Goal: Task Accomplishment & Management: Use online tool/utility

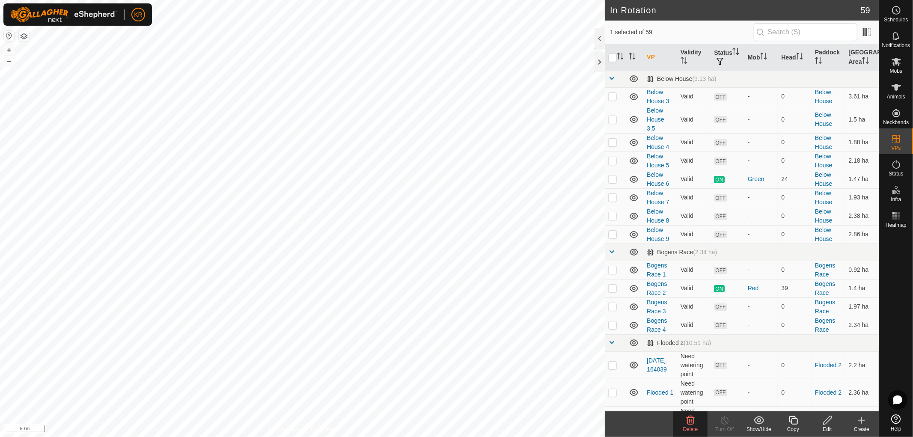
click at [692, 421] on icon at bounding box center [691, 420] width 10 height 10
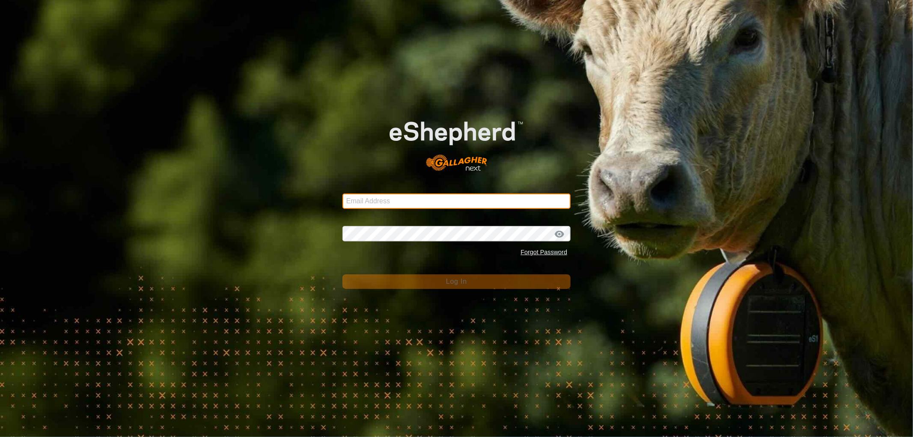
type input "[PERSON_NAME][EMAIL_ADDRESS][DOMAIN_NAME]"
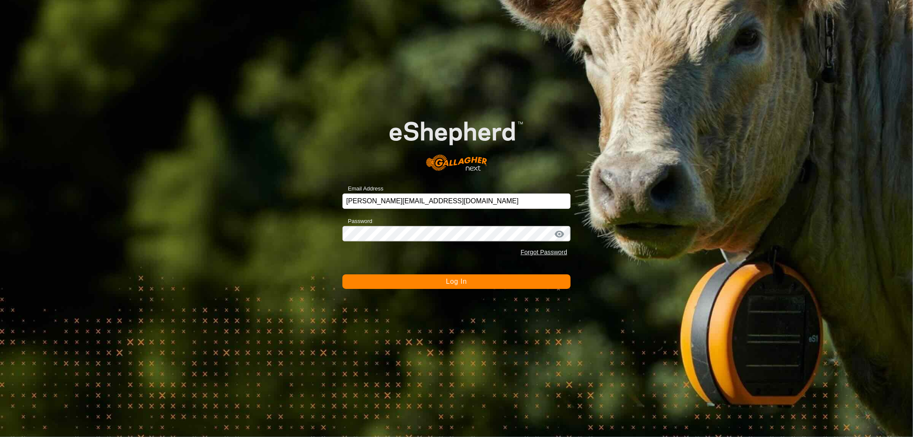
click at [453, 280] on span "Log In" at bounding box center [456, 281] width 21 height 7
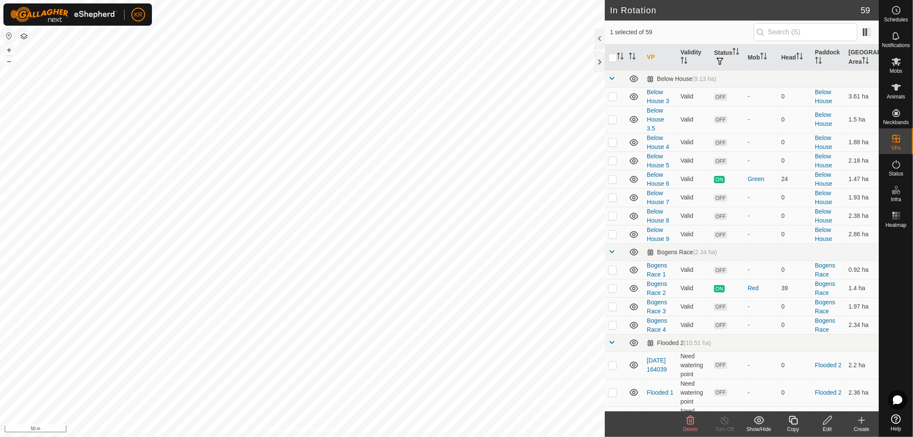
click at [691, 422] on icon at bounding box center [691, 420] width 10 height 10
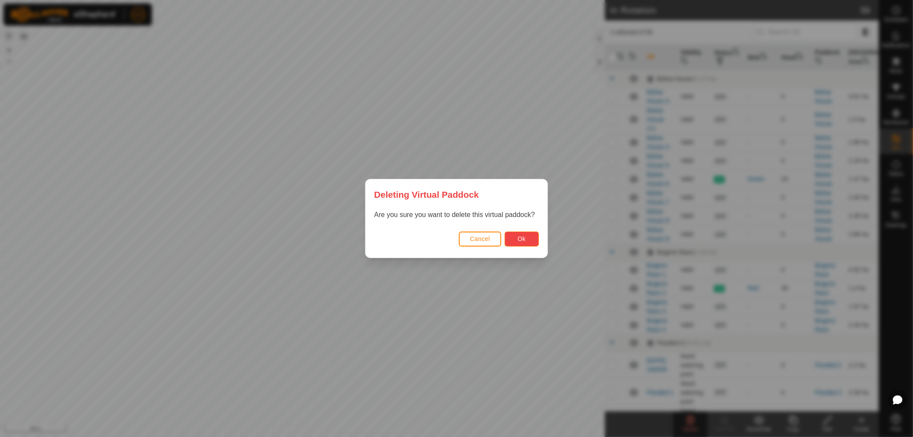
click at [524, 239] on span "Ok" at bounding box center [522, 239] width 8 height 7
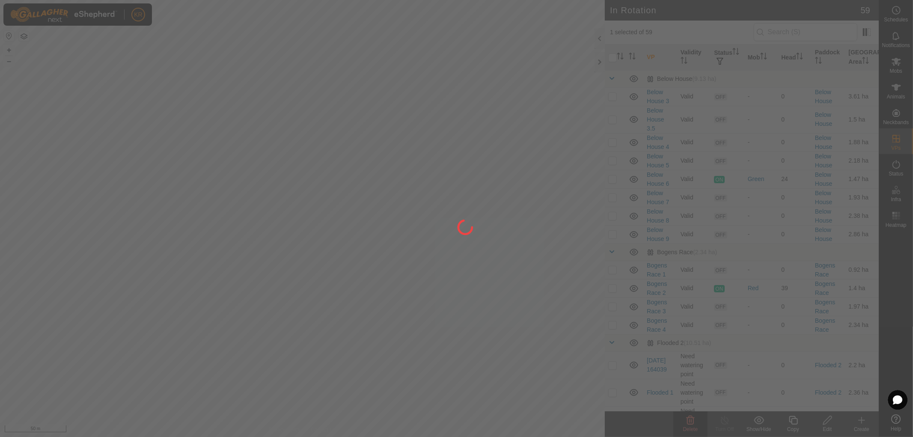
checkbox input "false"
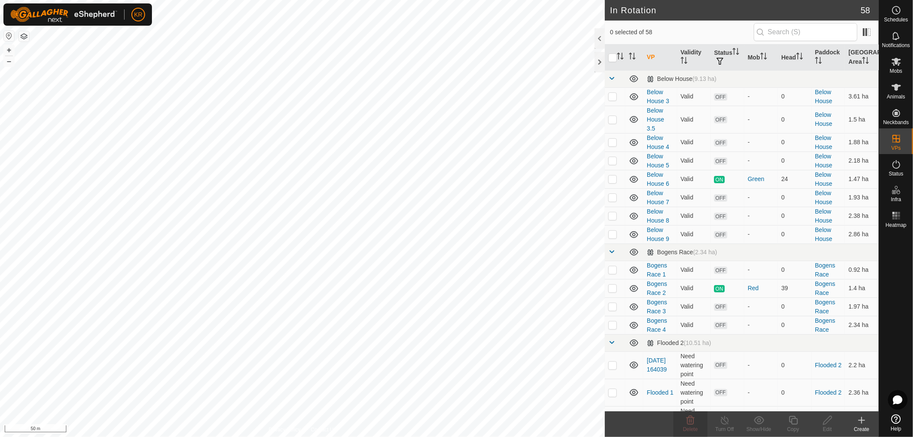
checkbox input "true"
click at [691, 422] on icon at bounding box center [691, 420] width 10 height 10
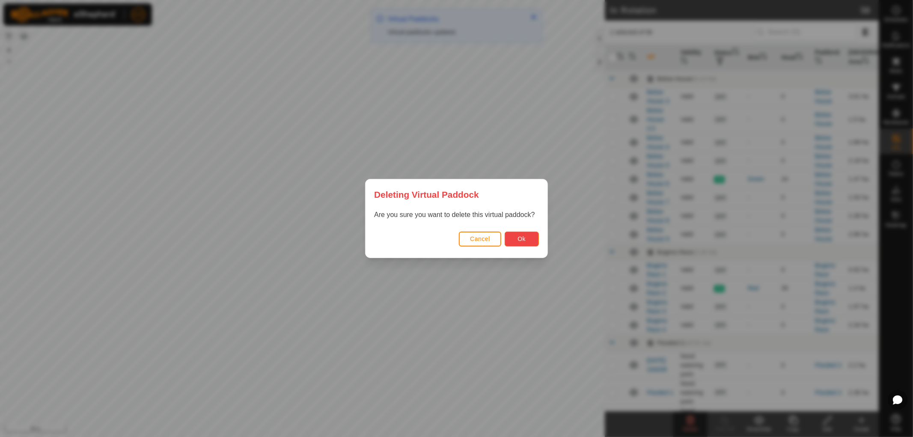
click at [520, 237] on span "Ok" at bounding box center [522, 239] width 8 height 7
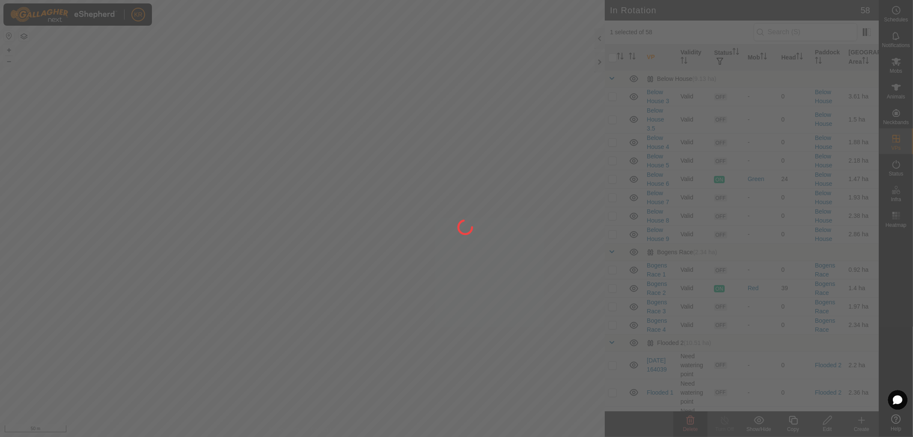
checkbox input "false"
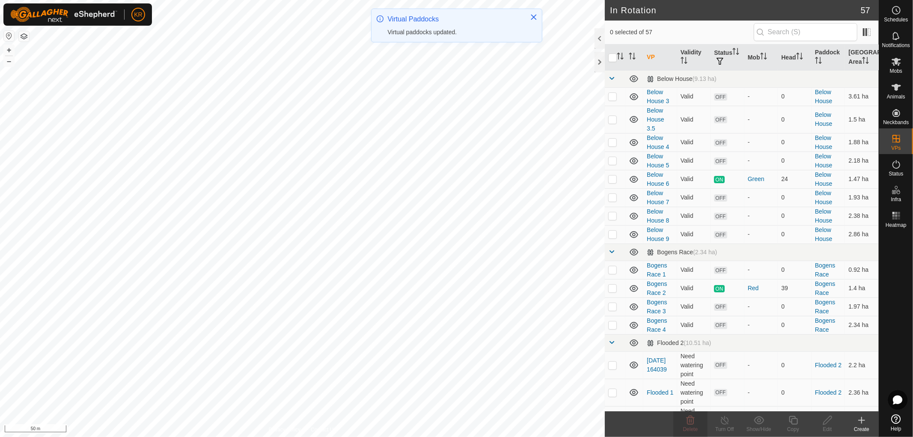
click at [862, 418] on icon at bounding box center [862, 421] width 0 height 6
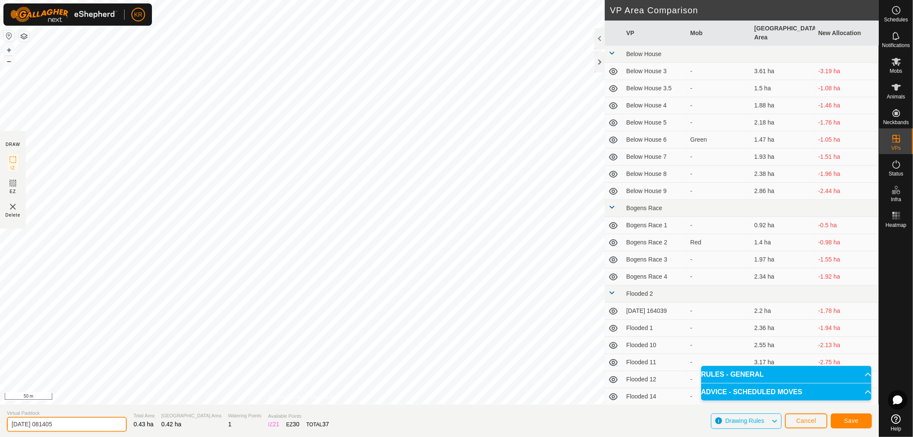
click at [73, 422] on input "[DATE] 081405" at bounding box center [67, 424] width 120 height 15
type input "2"
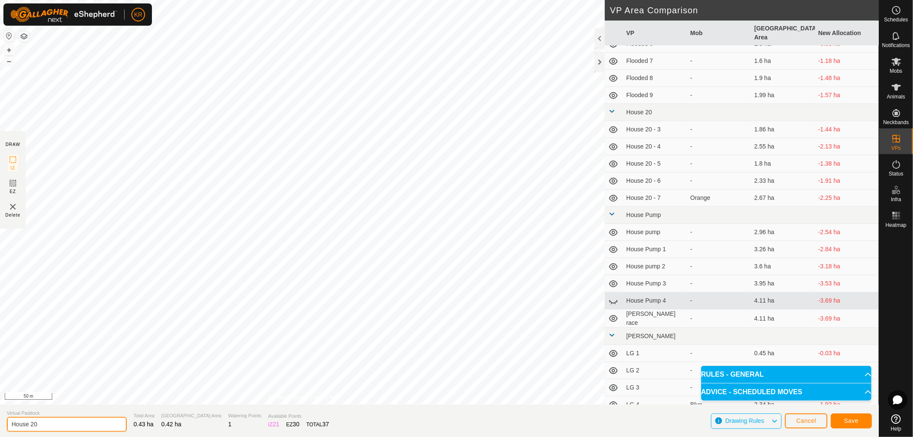
scroll to position [542, 0]
type input "House 20 - 10"
click at [855, 424] on span "Save" at bounding box center [852, 421] width 15 height 7
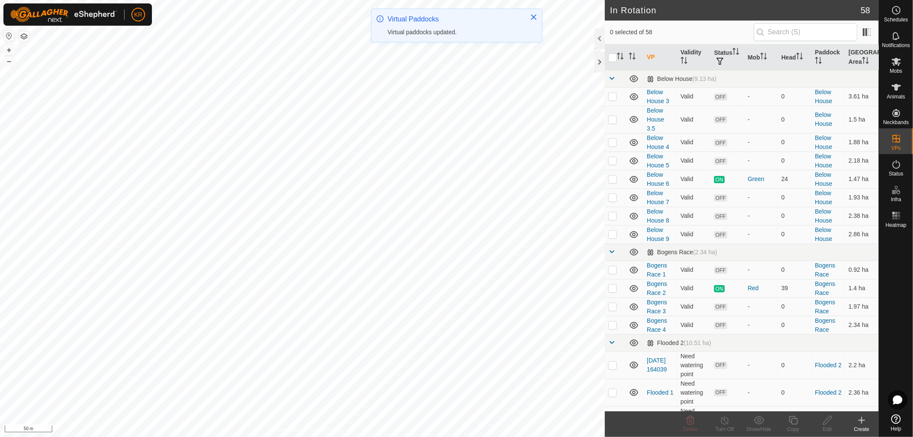
checkbox input "true"
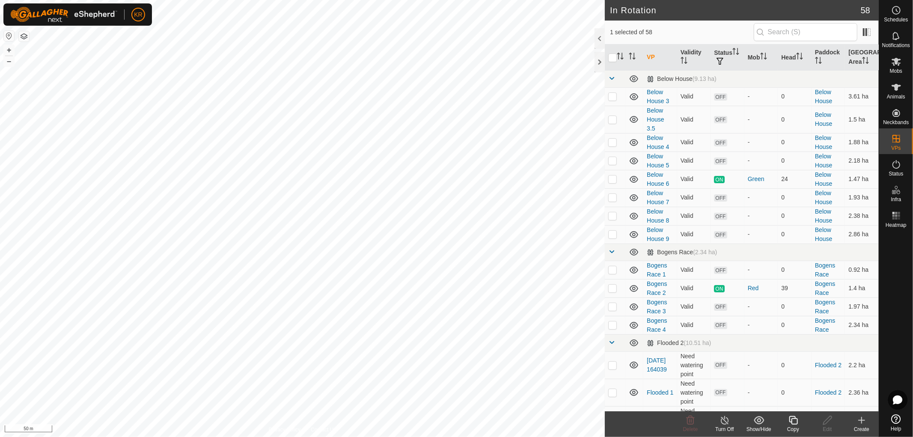
click at [794, 418] on icon at bounding box center [793, 420] width 9 height 9
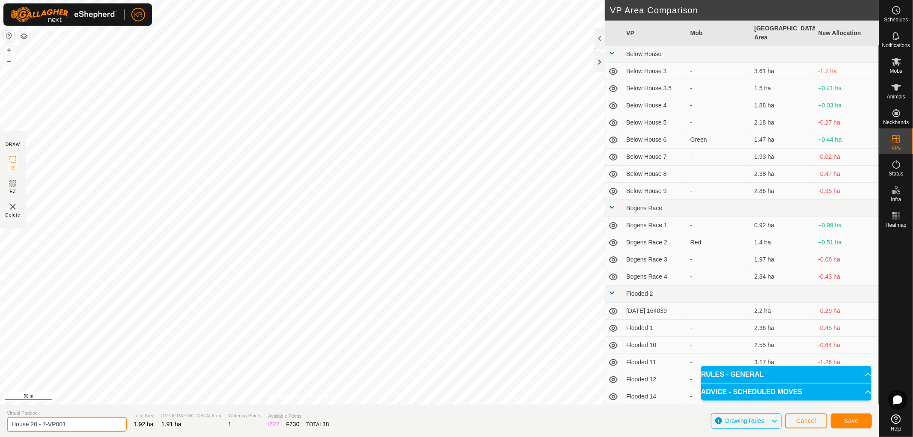
click at [68, 423] on input "House 20 - 7-VP001" at bounding box center [67, 424] width 120 height 15
type input "House 20 - 8"
click at [853, 422] on span "Save" at bounding box center [852, 421] width 15 height 7
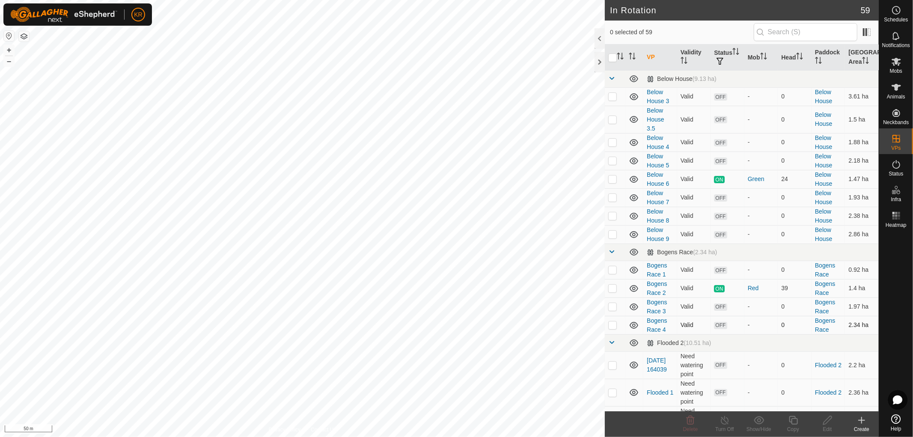
checkbox input "true"
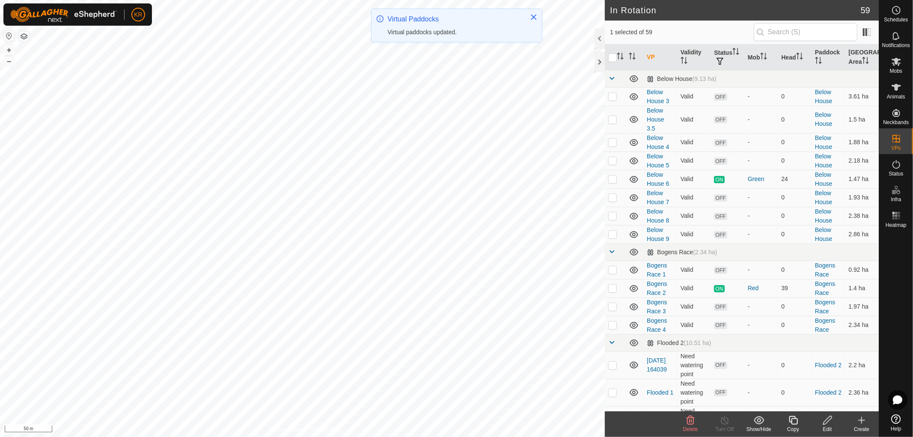
click at [827, 421] on icon at bounding box center [828, 420] width 11 height 10
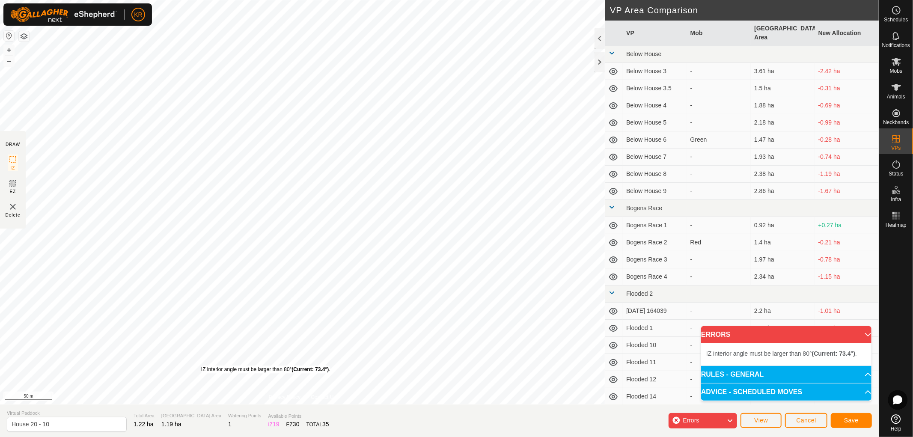
click at [201, 366] on div "IZ interior angle must be larger than 80° (Current: 73.4°) ." at bounding box center [265, 370] width 129 height 8
click at [343, 210] on div "IZ interior angle must be larger than 80° (Current: 39.8°) ." at bounding box center [407, 214] width 129 height 8
click at [309, 213] on div "IZ interior angle must be larger than 80° (Current: 71.8°) . + – ⇧ i 50 m" at bounding box center [302, 202] width 605 height 405
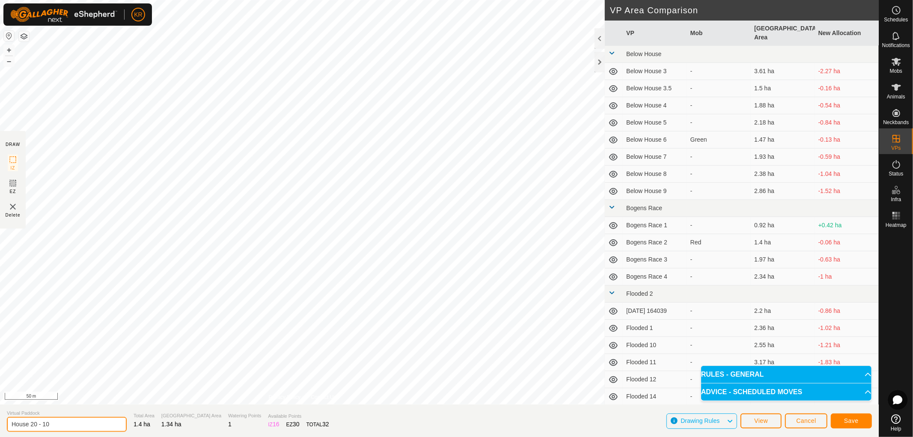
click at [57, 422] on input "House 20 - 10" at bounding box center [67, 424] width 120 height 15
type input "House 20 - 9"
click at [857, 418] on span "Save" at bounding box center [852, 421] width 15 height 7
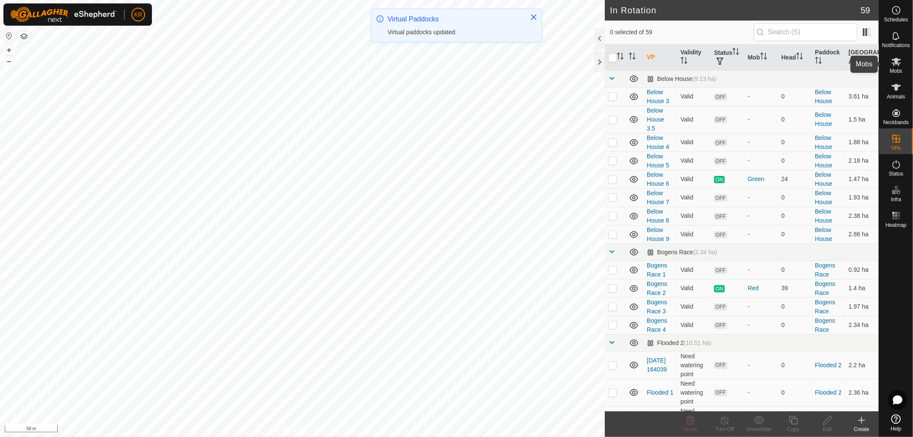
click at [901, 64] on icon at bounding box center [897, 62] width 10 height 10
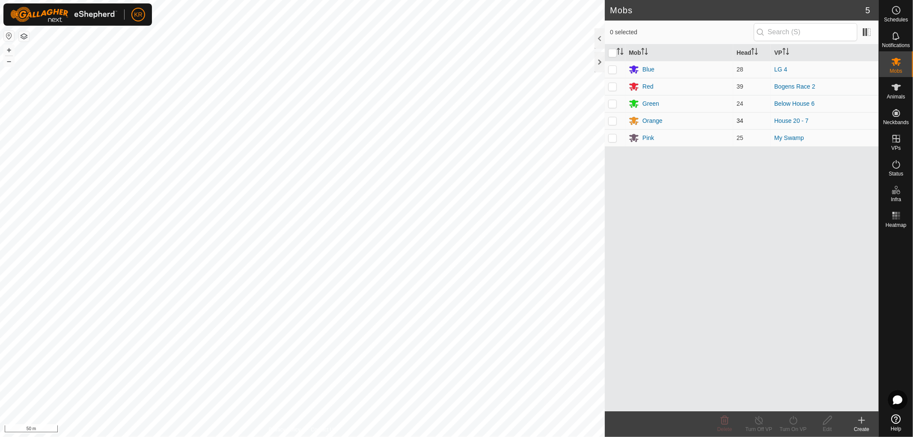
click at [615, 122] on p-checkbox at bounding box center [613, 120] width 9 height 7
click at [793, 427] on div "Turn On VP" at bounding box center [793, 430] width 34 height 8
click at [797, 398] on link "Now" at bounding box center [819, 401] width 85 height 17
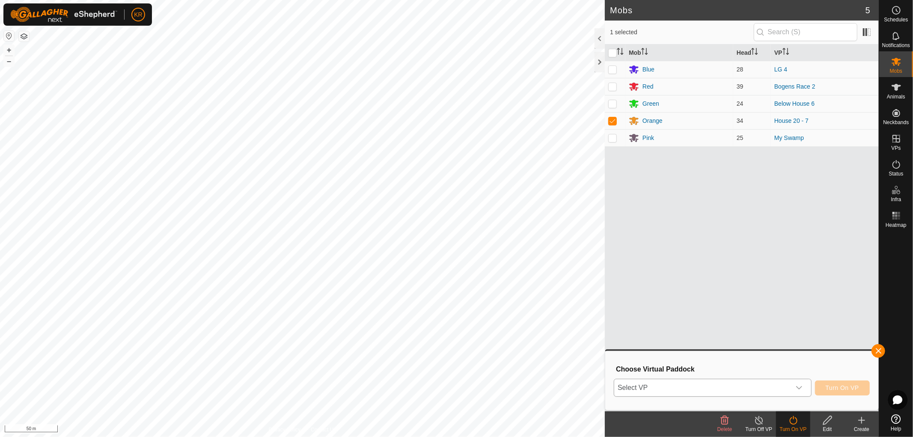
click at [798, 385] on icon "dropdown trigger" at bounding box center [799, 388] width 7 height 7
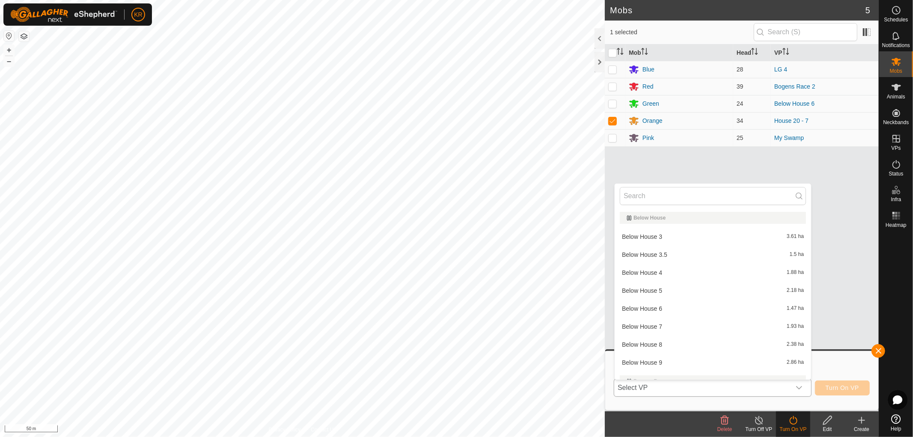
click at [681, 339] on li "Below House 8 2.38 ha" at bounding box center [713, 344] width 197 height 17
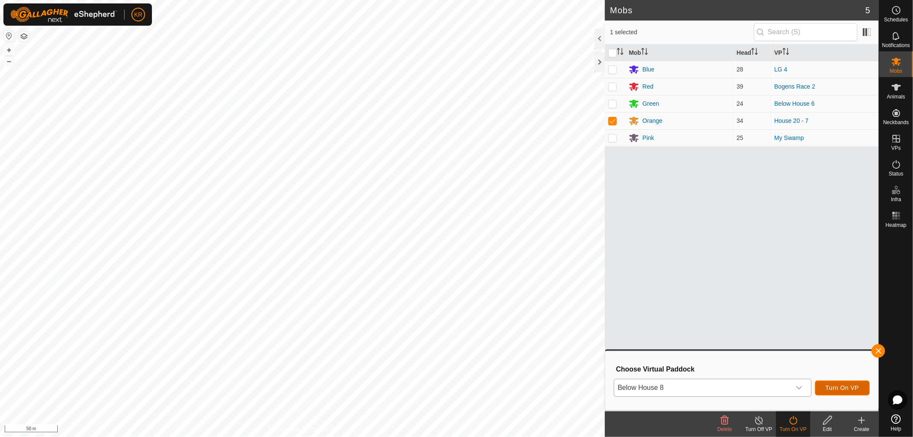
click at [833, 385] on span "Turn On VP" at bounding box center [842, 388] width 33 height 7
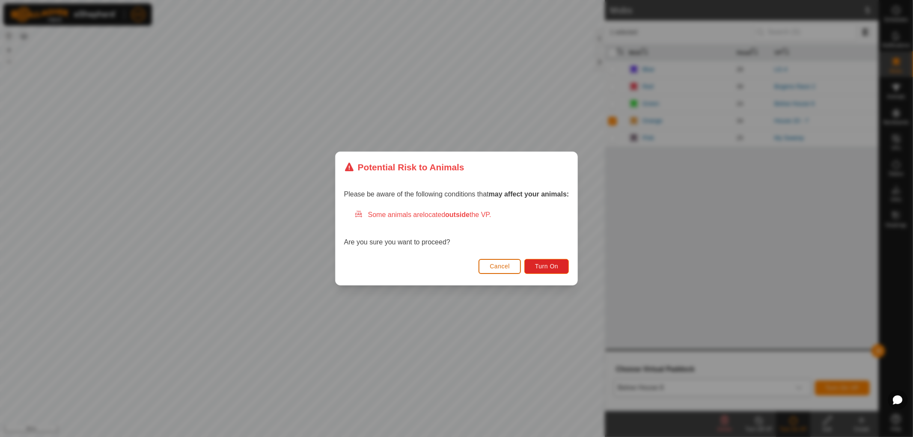
click at [504, 265] on span "Cancel" at bounding box center [500, 266] width 20 height 7
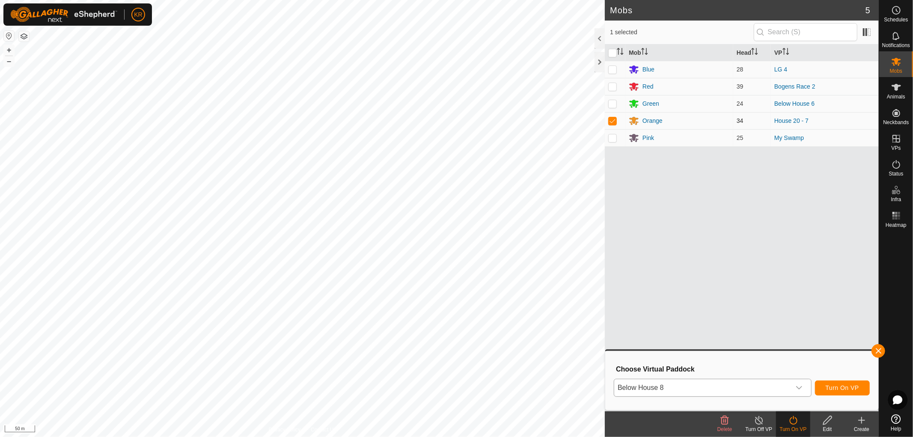
click at [610, 120] on p-checkbox at bounding box center [613, 120] width 9 height 7
checkbox input "false"
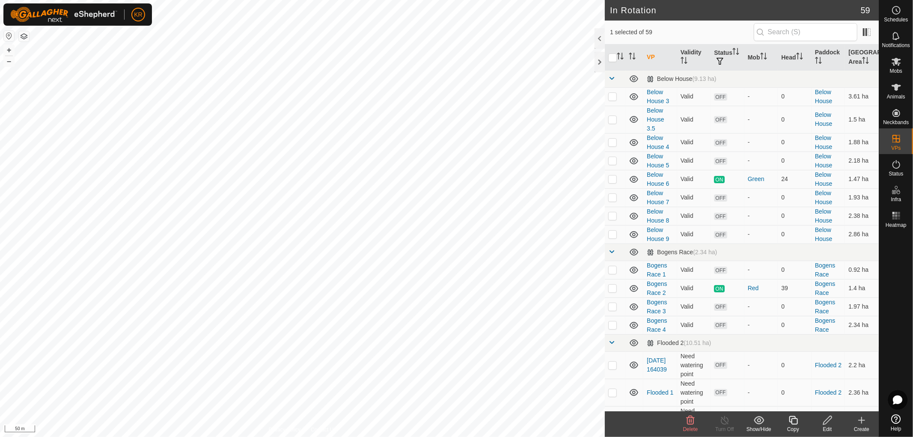
checkbox input "true"
checkbox input "false"
click at [895, 66] on icon at bounding box center [897, 62] width 10 height 10
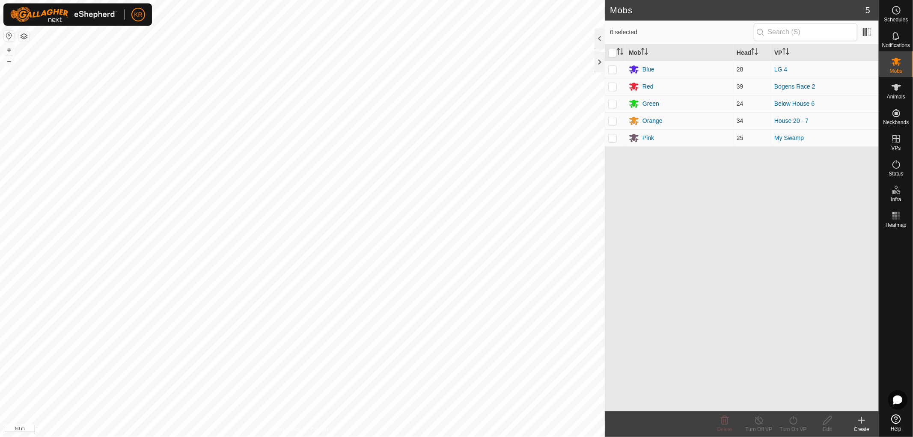
click at [613, 118] on p-checkbox at bounding box center [613, 120] width 9 height 7
checkbox input "true"
click at [794, 426] on div "Turn On VP" at bounding box center [793, 430] width 34 height 8
click at [795, 397] on link "Now" at bounding box center [819, 401] width 85 height 17
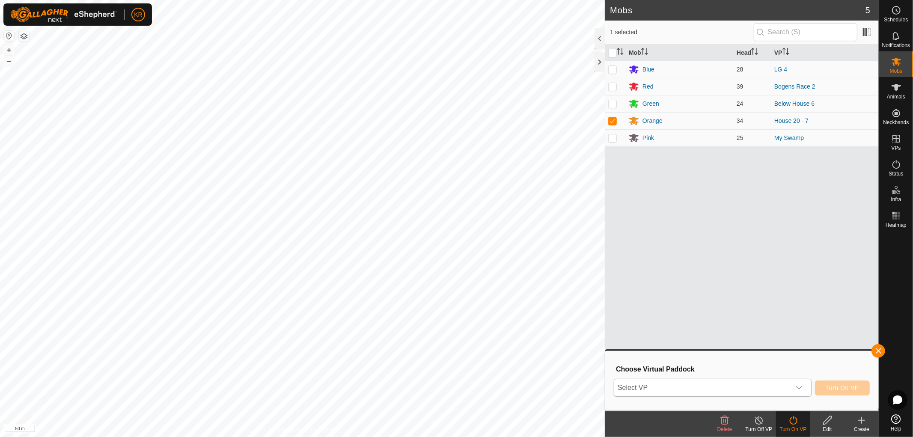
click at [797, 385] on icon "dropdown trigger" at bounding box center [799, 388] width 7 height 7
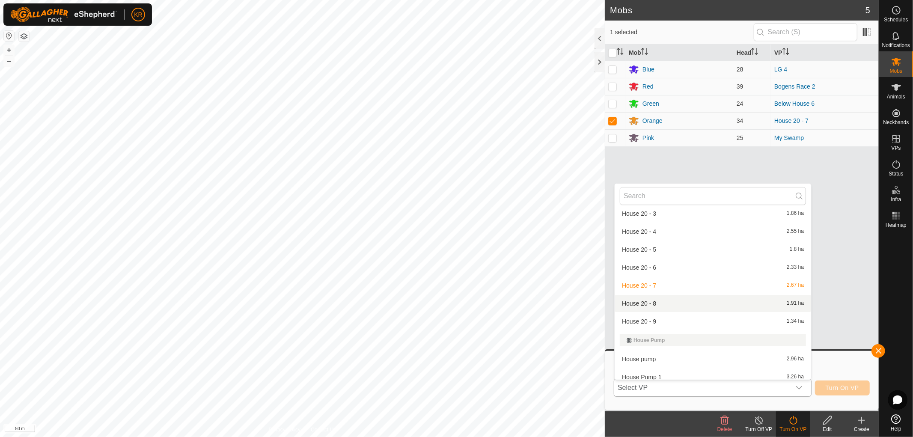
scroll to position [658, 0]
click at [669, 299] on li "House 20 - 8 1.91 ha" at bounding box center [713, 303] width 197 height 17
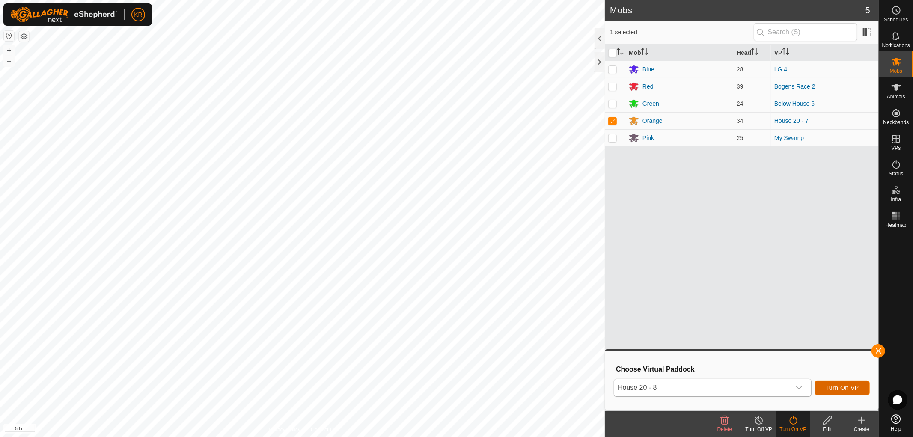
click at [840, 391] on button "Turn On VP" at bounding box center [842, 388] width 55 height 15
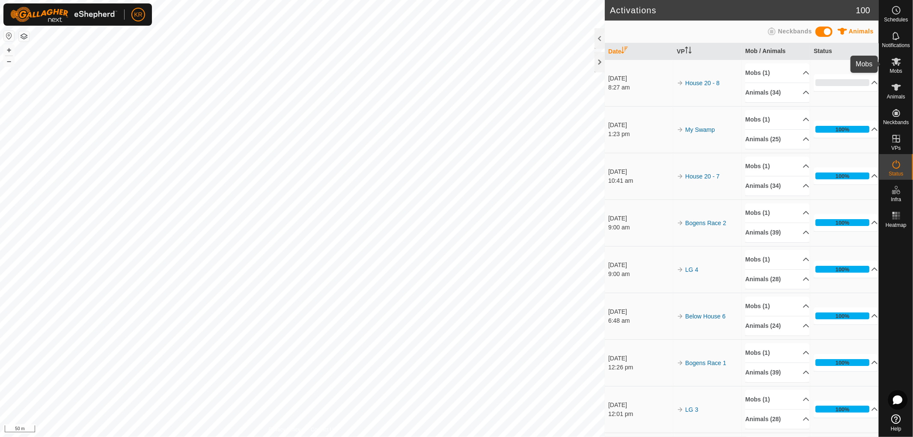
click at [894, 67] on es-mob-svg-icon at bounding box center [896, 62] width 15 height 14
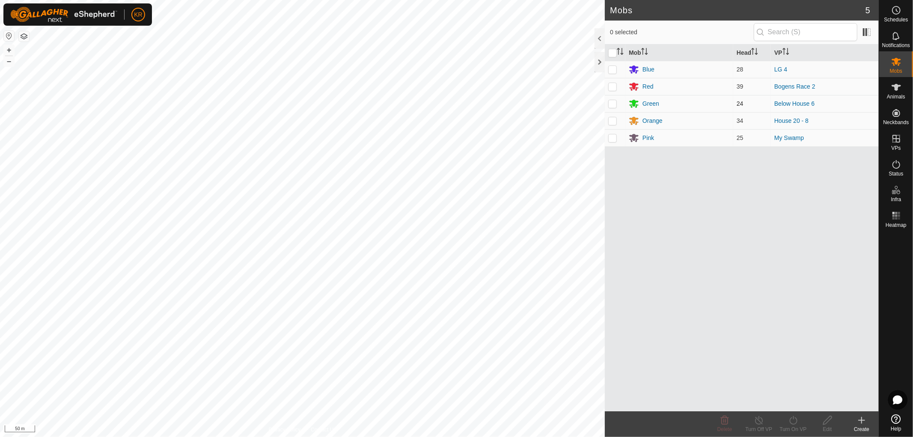
click at [614, 100] on td at bounding box center [615, 103] width 21 height 17
checkbox input "true"
click at [797, 427] on div "Turn On VP" at bounding box center [793, 430] width 34 height 8
click at [798, 400] on link "Now" at bounding box center [819, 401] width 85 height 17
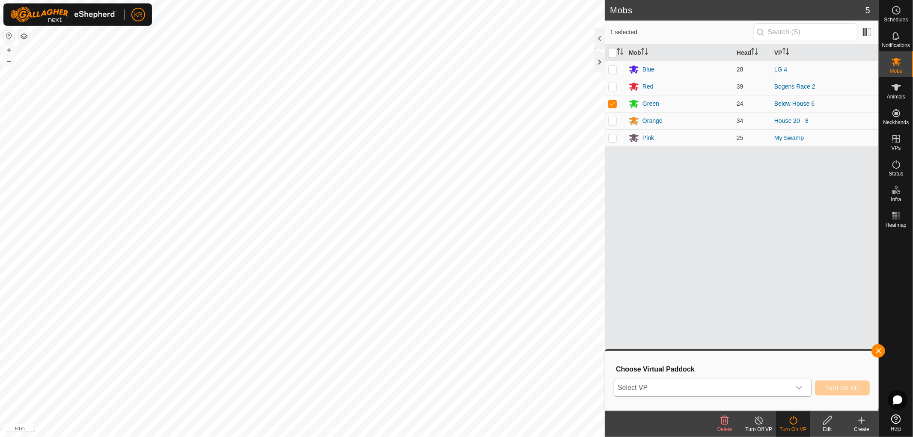
click at [800, 388] on icon "dropdown trigger" at bounding box center [800, 387] width 6 height 3
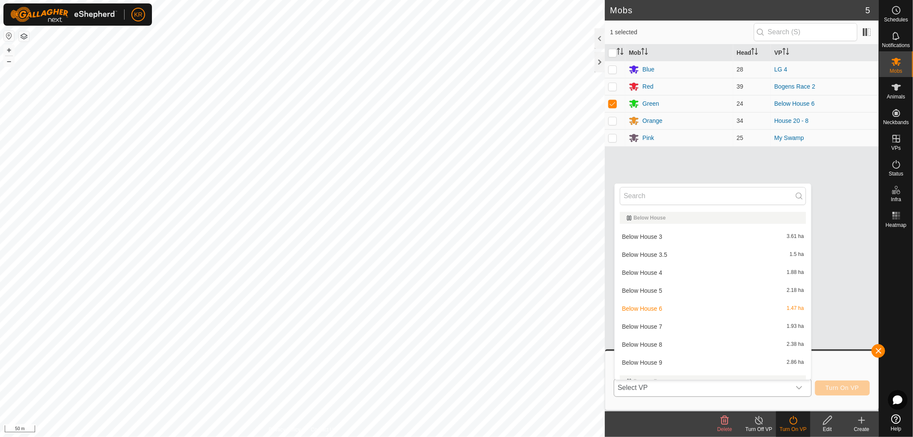
click at [669, 326] on li "Below House 7 1.93 ha" at bounding box center [713, 326] width 197 height 17
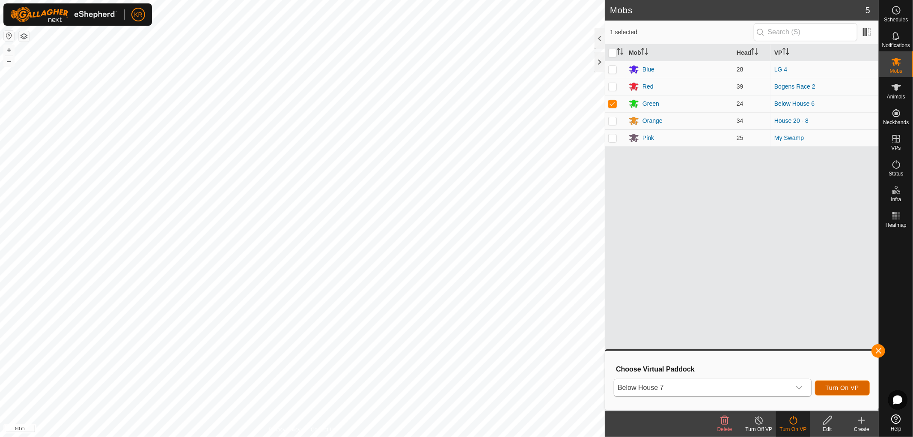
click at [833, 384] on button "Turn On VP" at bounding box center [842, 388] width 55 height 15
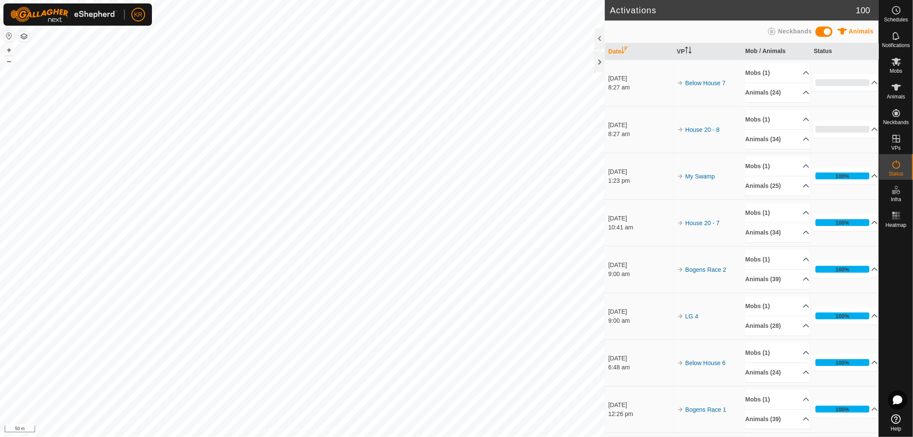
click at [567, 437] on html "KR Schedules Notifications Mobs Animals Neckbands VPs Status Infra Heatmap Help…" at bounding box center [456, 218] width 913 height 437
click at [897, 69] on span "Mobs" at bounding box center [896, 71] width 12 height 5
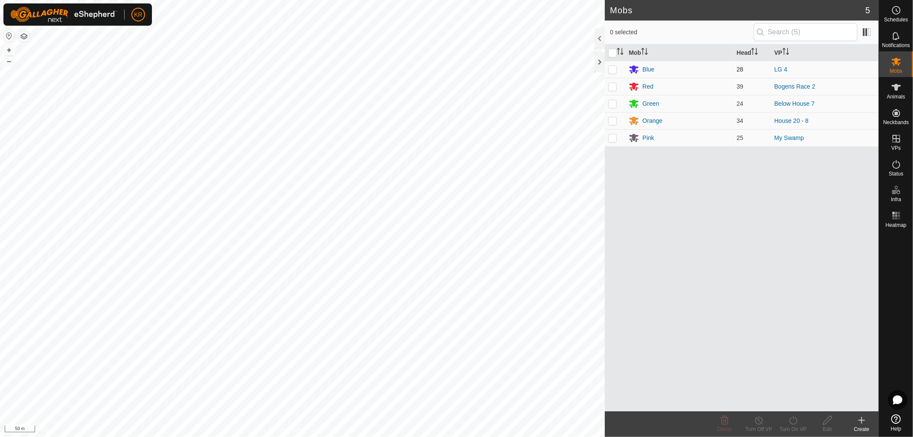
click at [614, 67] on p-checkbox at bounding box center [613, 69] width 9 height 7
checkbox input "true"
click at [795, 422] on icon at bounding box center [793, 420] width 11 height 10
click at [795, 399] on link "Now" at bounding box center [819, 401] width 85 height 17
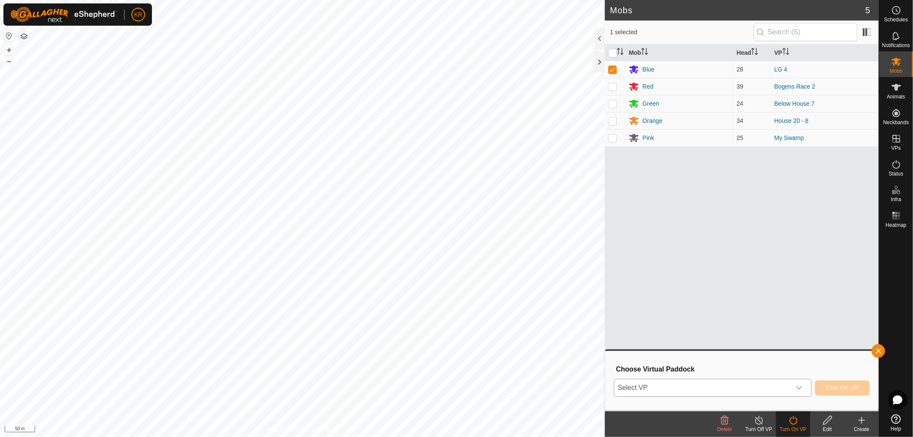
click at [799, 380] on div "dropdown trigger" at bounding box center [799, 387] width 17 height 17
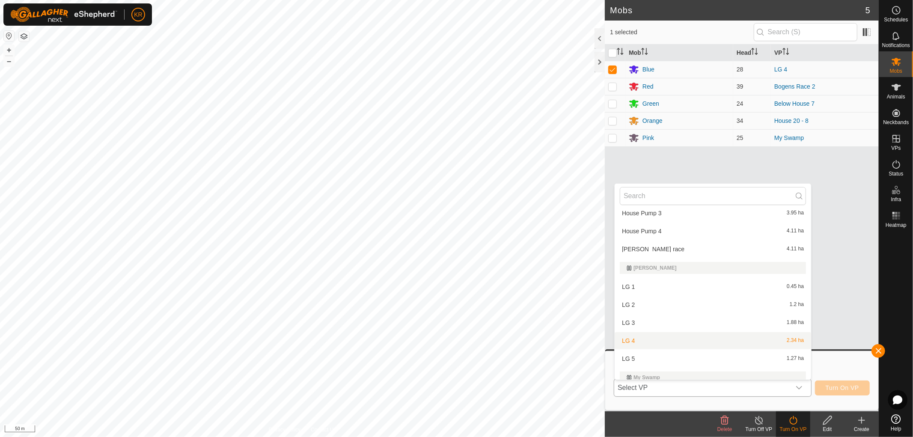
scroll to position [858, 0]
click at [740, 352] on li "LG 5 1.27 ha" at bounding box center [713, 358] width 197 height 17
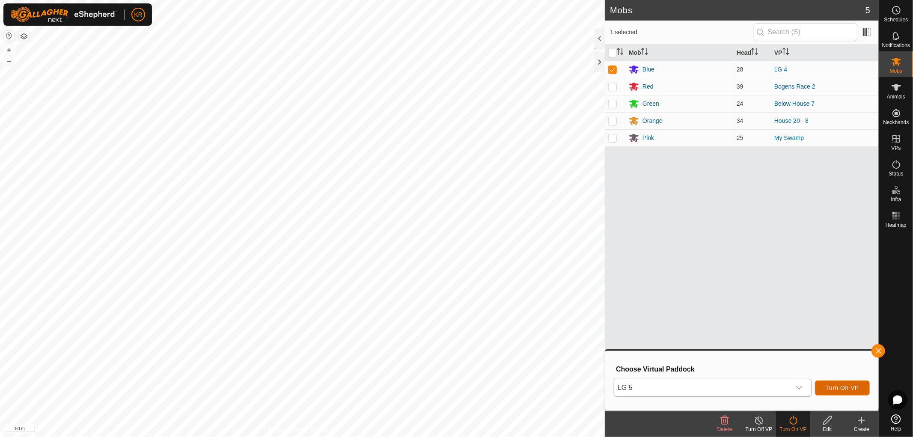
click at [855, 387] on span "Turn On VP" at bounding box center [842, 388] width 33 height 7
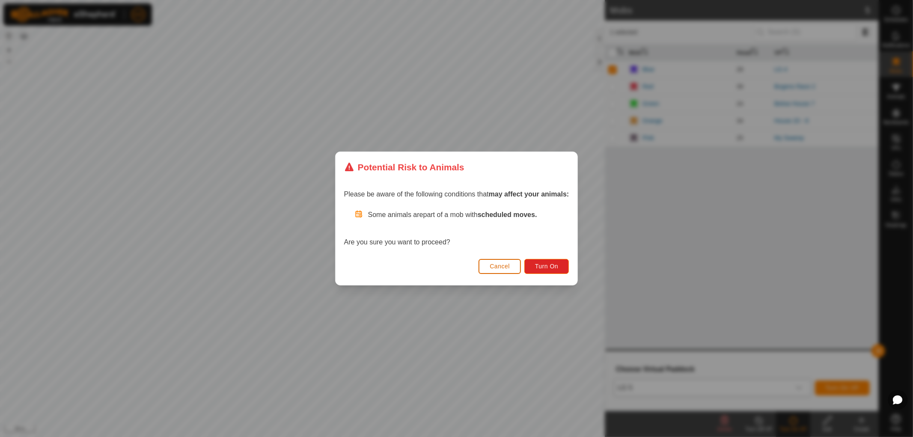
click at [496, 265] on span "Cancel" at bounding box center [500, 266] width 20 height 7
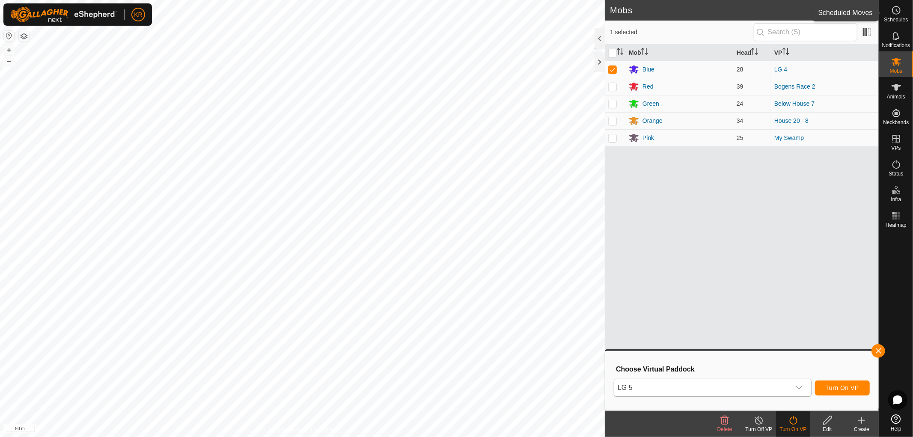
click at [895, 18] on span "Schedules" at bounding box center [896, 19] width 24 height 5
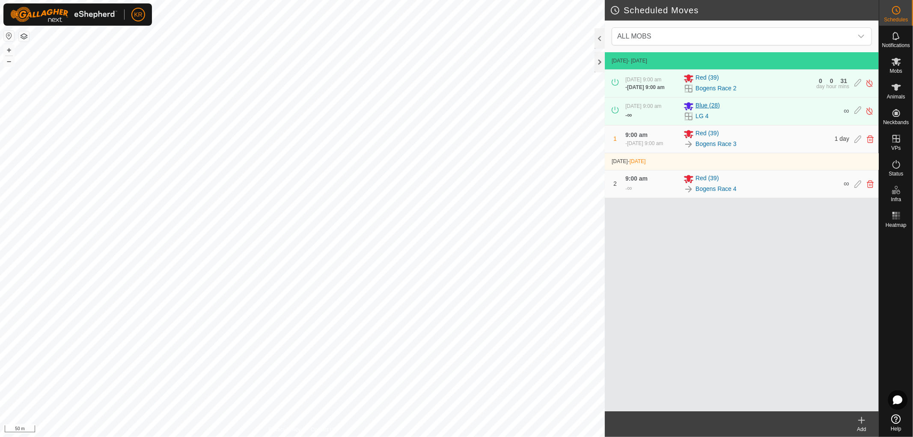
click at [772, 108] on div "Blue (28)" at bounding box center [761, 106] width 155 height 10
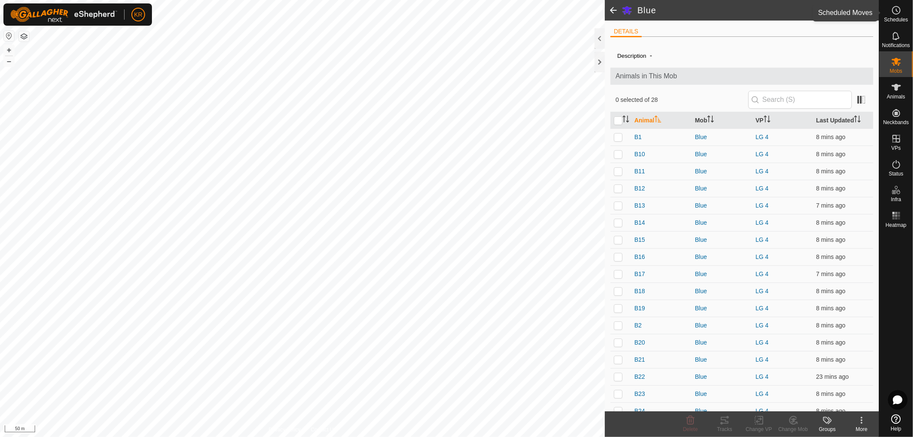
click at [898, 16] on es-schedule-vp-svg-icon at bounding box center [896, 10] width 15 height 14
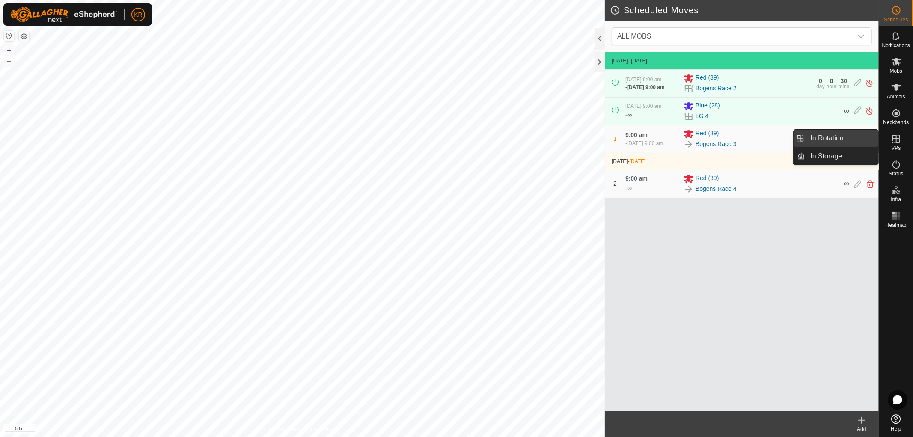
click at [850, 135] on link "In Rotation" at bounding box center [842, 138] width 73 height 17
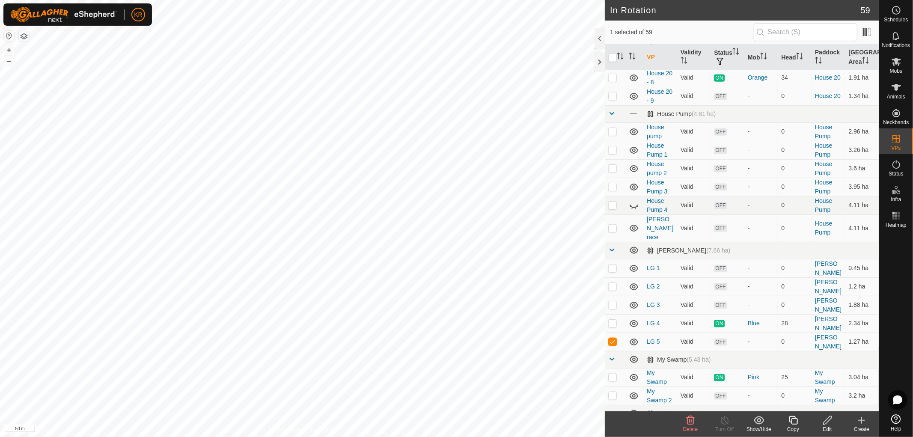
scroll to position [914, 0]
click at [705, 317] on td "Valid" at bounding box center [695, 323] width 34 height 18
click at [897, 61] on icon at bounding box center [896, 62] width 9 height 8
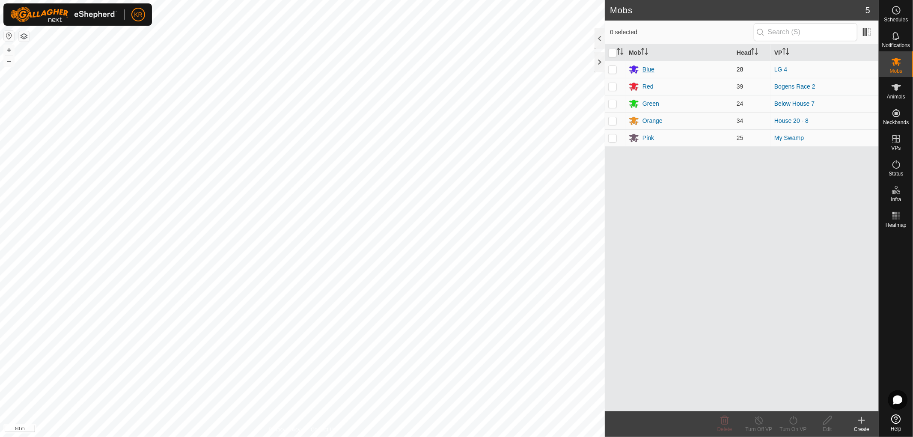
click at [656, 66] on div "Blue" at bounding box center [679, 69] width 101 height 10
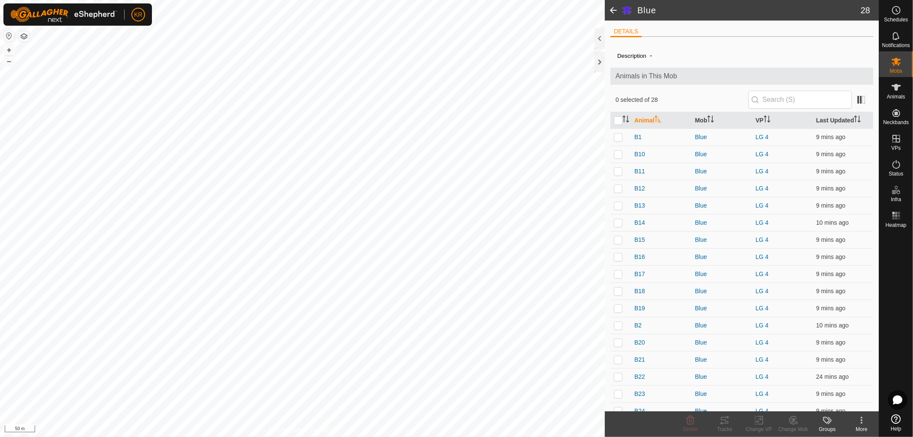
click at [609, 8] on span at bounding box center [613, 10] width 17 height 21
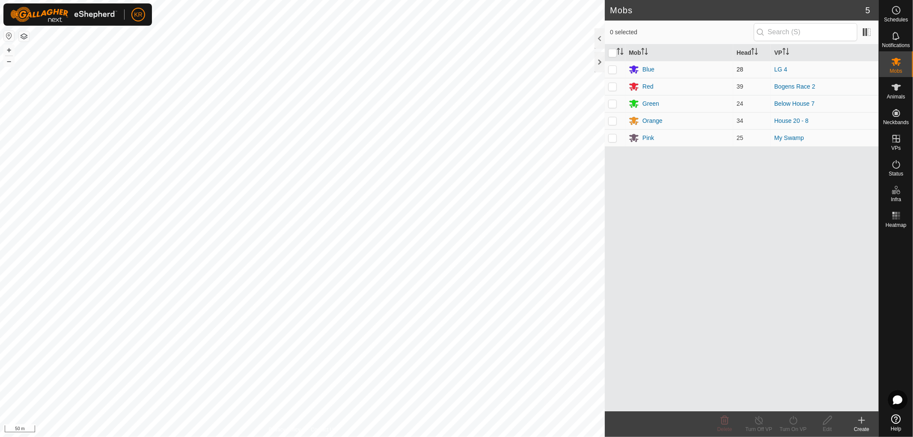
click at [610, 69] on p-checkbox at bounding box center [613, 69] width 9 height 7
checkbox input "true"
click at [795, 424] on icon at bounding box center [794, 420] width 8 height 9
click at [797, 397] on link "Now" at bounding box center [819, 401] width 85 height 17
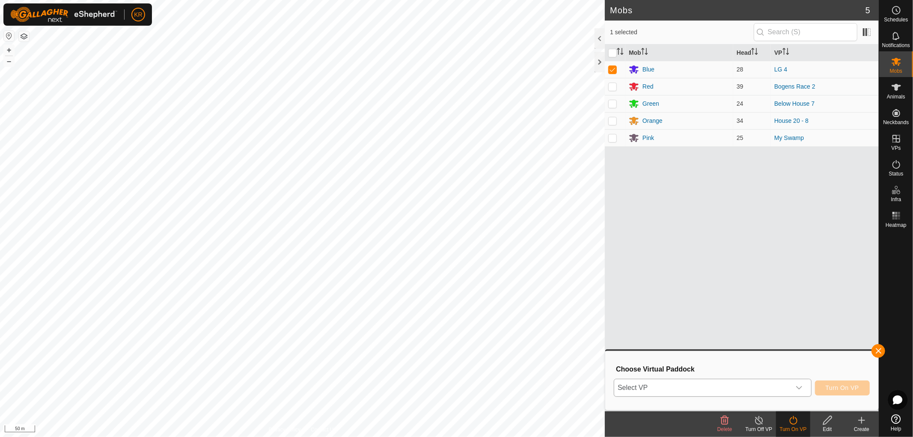
click at [803, 385] on div "dropdown trigger" at bounding box center [799, 387] width 17 height 17
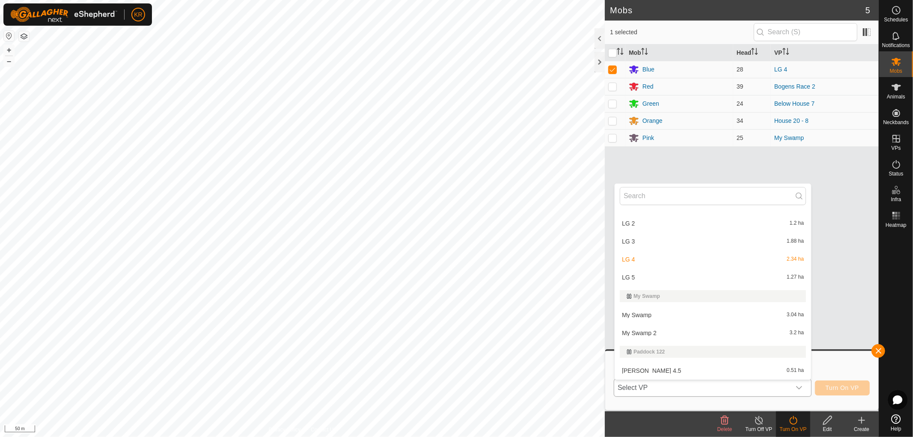
scroll to position [940, 0]
click at [644, 269] on li "LG 5 1.27 ha" at bounding box center [713, 277] width 197 height 17
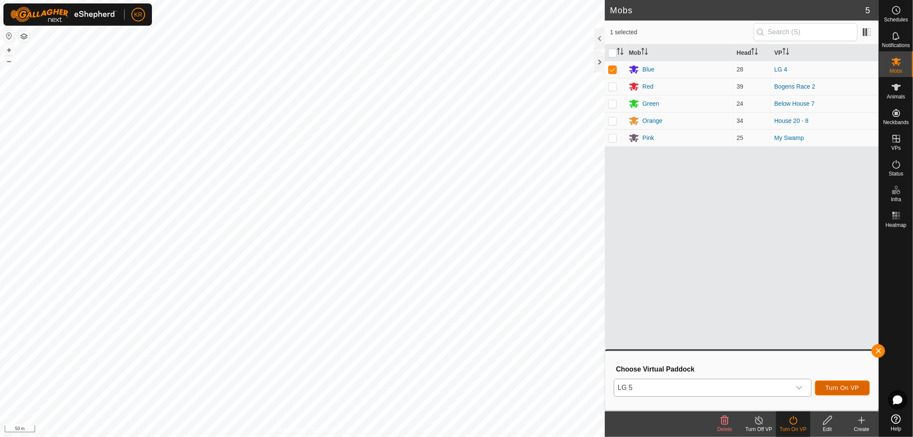
click at [842, 388] on span "Turn On VP" at bounding box center [842, 388] width 33 height 7
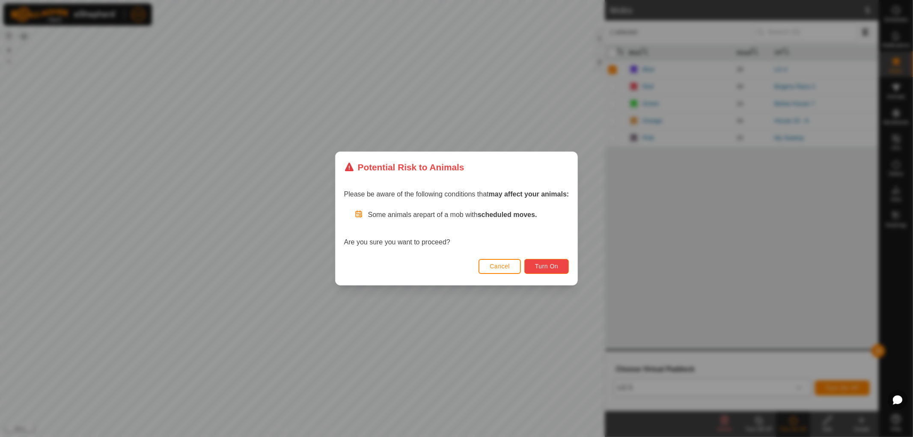
click at [551, 270] on button "Turn On" at bounding box center [547, 266] width 45 height 15
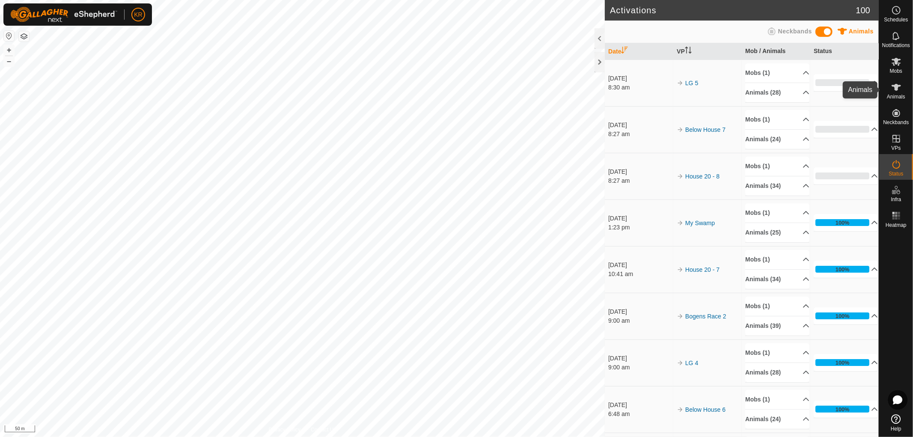
click at [896, 94] on span "Animals" at bounding box center [896, 96] width 18 height 5
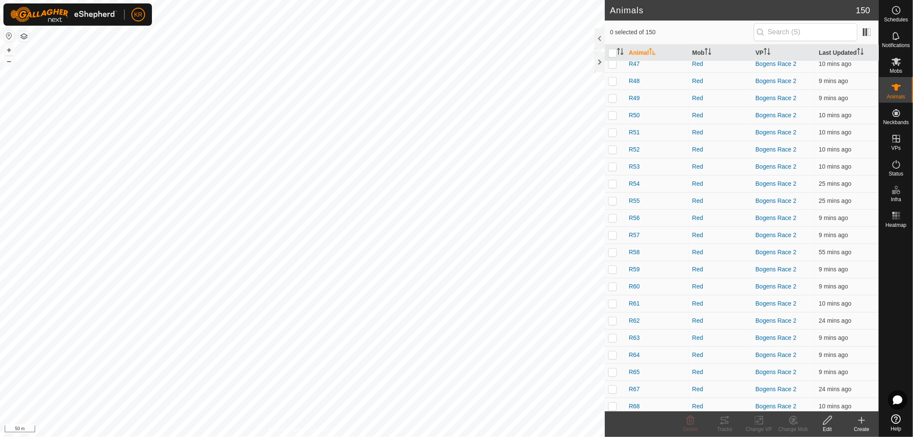
scroll to position [2334, 0]
